Goal: Task Accomplishment & Management: Manage account settings

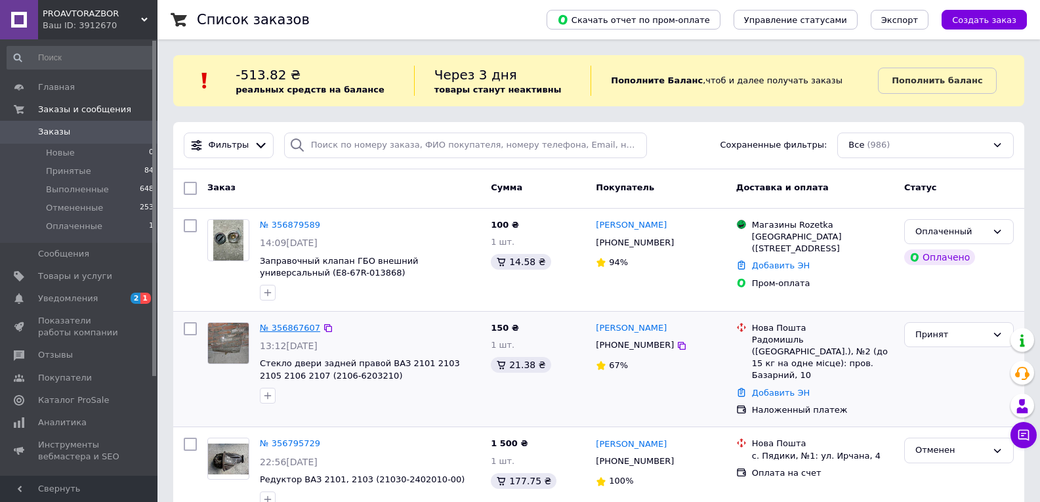
click at [297, 326] on link "№ 356867607" at bounding box center [290, 328] width 60 height 10
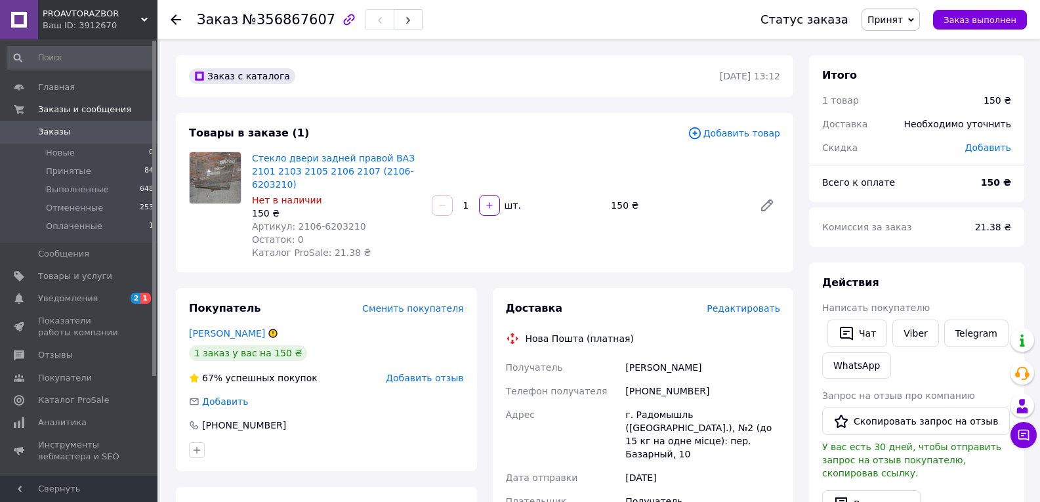
click at [175, 22] on icon at bounding box center [176, 19] width 11 height 11
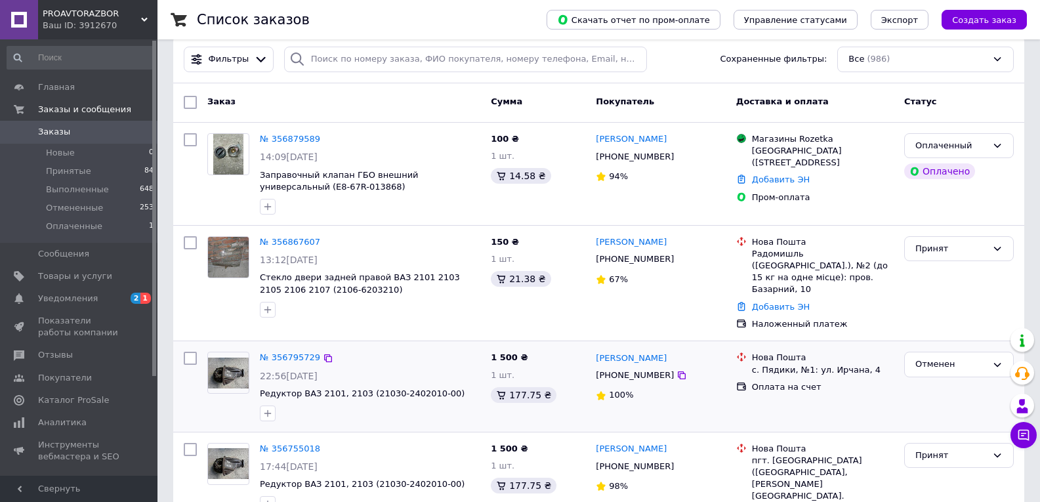
scroll to position [66, 0]
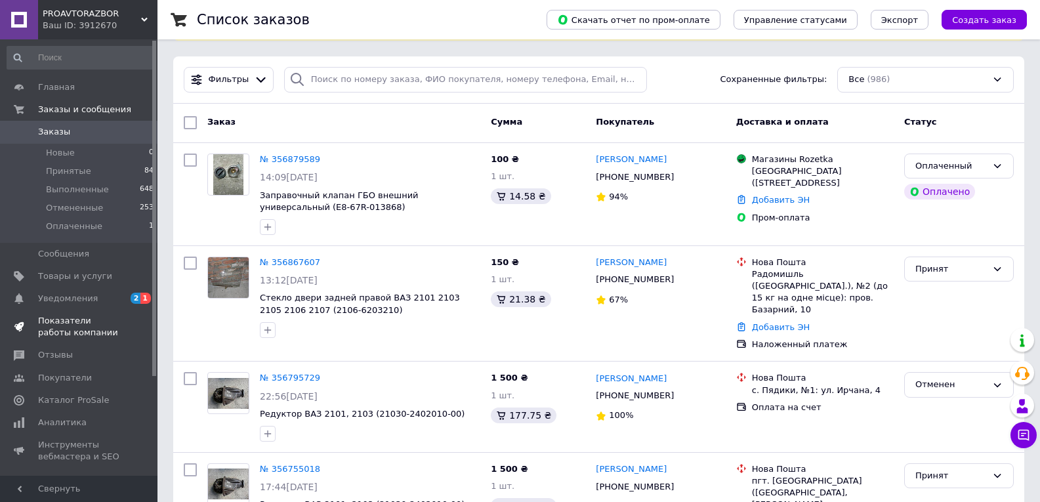
click at [82, 320] on span "Показатели работы компании" at bounding box center [79, 327] width 83 height 24
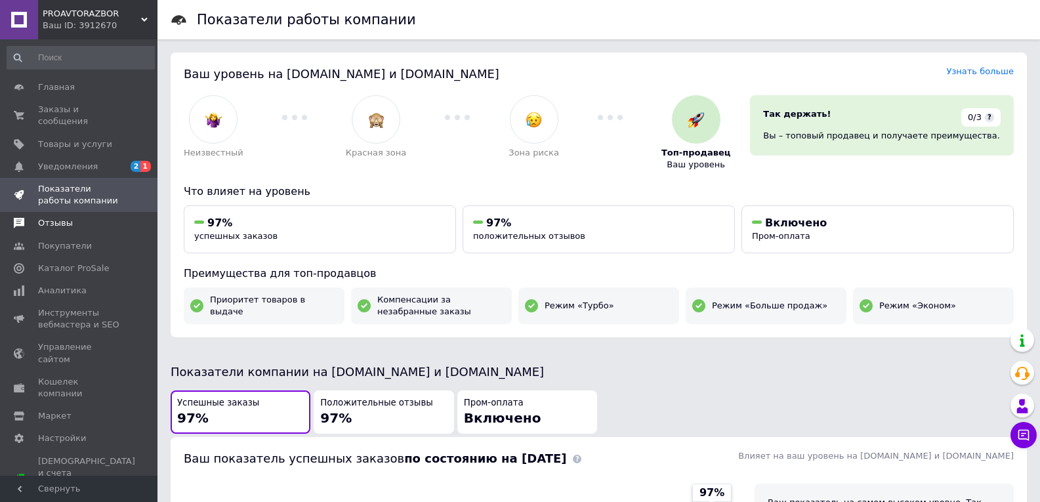
click at [56, 217] on span "Отзывы" at bounding box center [55, 223] width 35 height 12
